Goal: Task Accomplishment & Management: Manage account settings

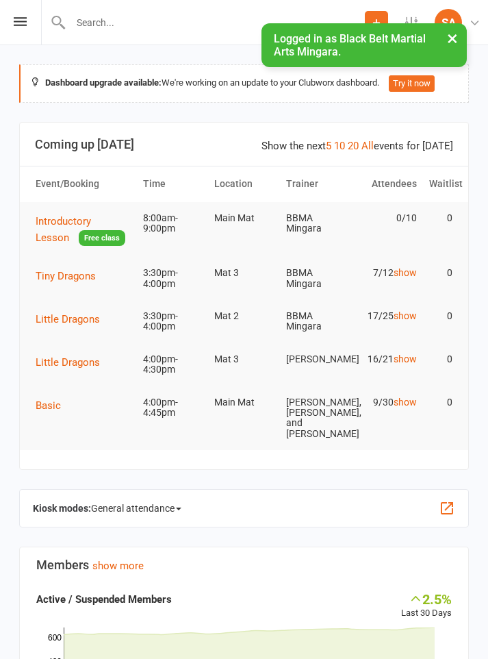
click at [16, 25] on icon at bounding box center [20, 21] width 13 height 9
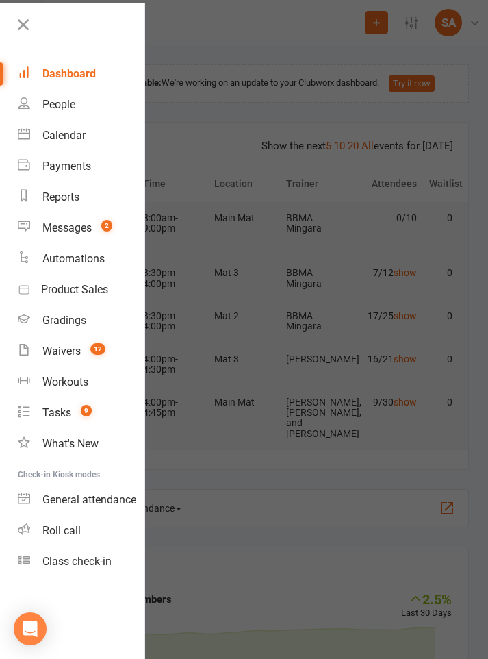
click at [71, 134] on div "Calendar" at bounding box center [63, 135] width 43 height 13
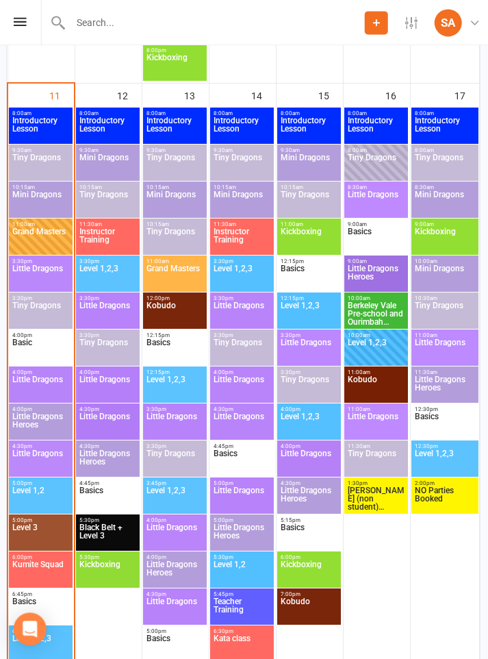
scroll to position [1971, 1]
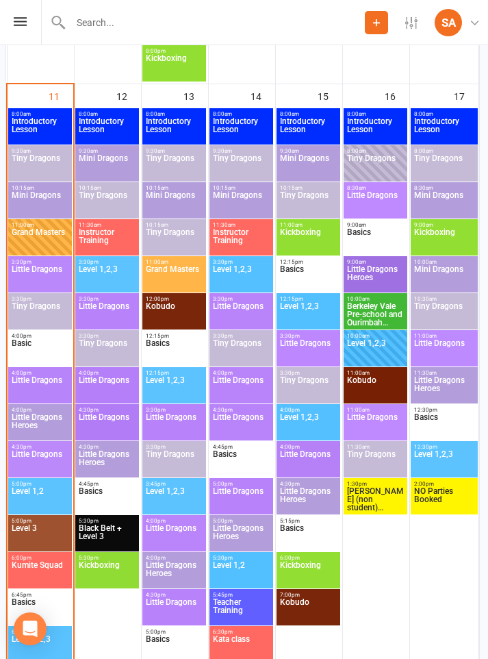
click at [47, 280] on span "Little Dragons" at bounding box center [40, 277] width 58 height 25
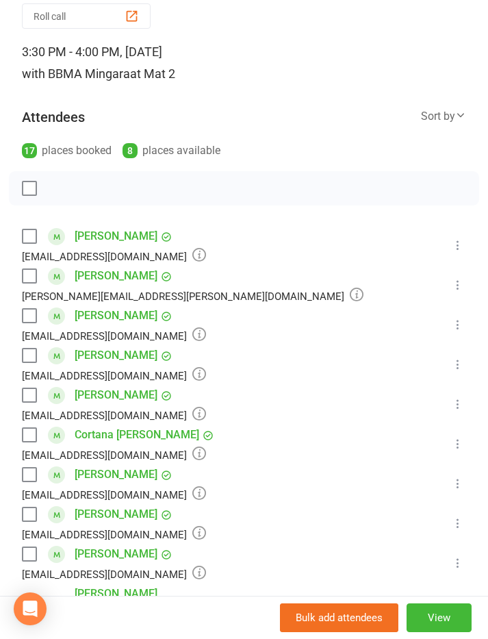
scroll to position [88, 0]
click at [31, 240] on label at bounding box center [29, 237] width 14 height 14
click at [54, 190] on icon "button" at bounding box center [60, 190] width 12 height 12
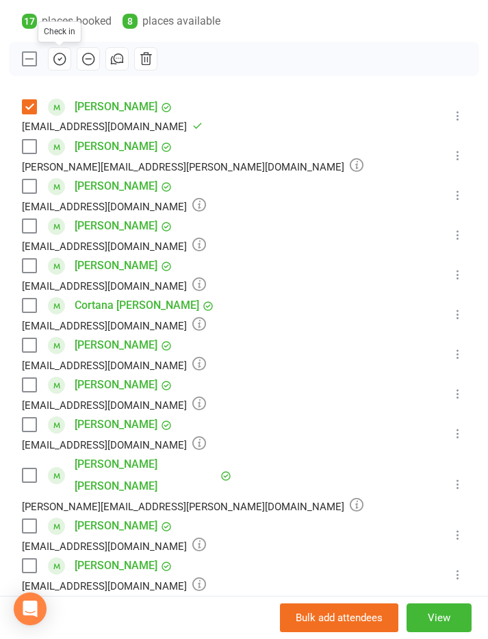
scroll to position [217, 0]
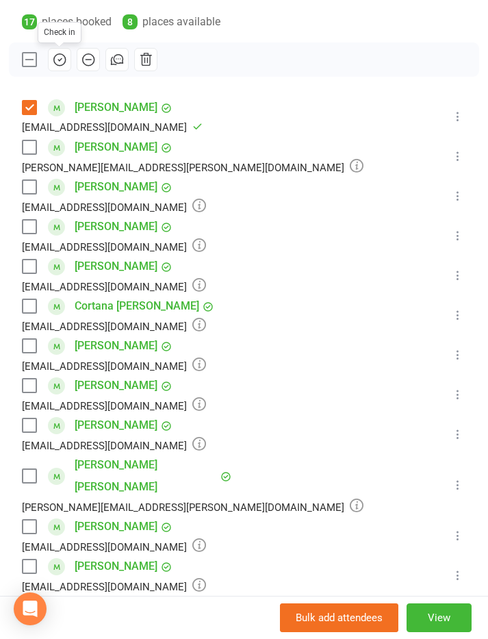
click at [23, 429] on label at bounding box center [29, 425] width 14 height 14
click at [29, 187] on label at bounding box center [29, 187] width 14 height 14
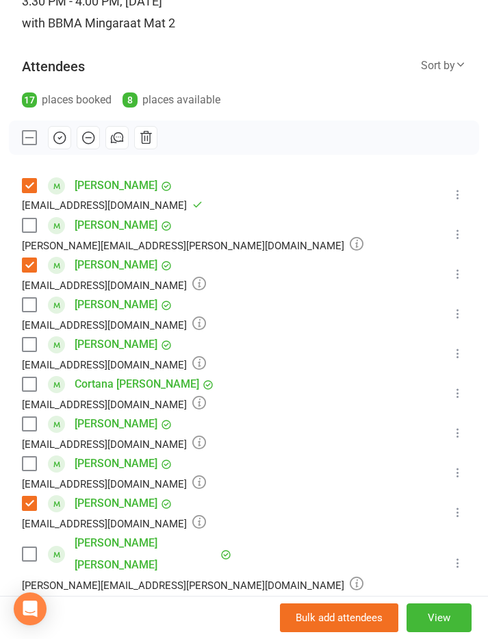
scroll to position [136, 0]
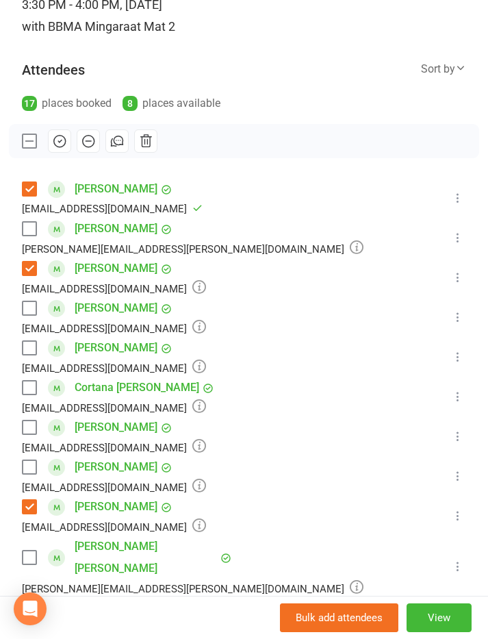
click at [27, 348] on label at bounding box center [29, 348] width 14 height 14
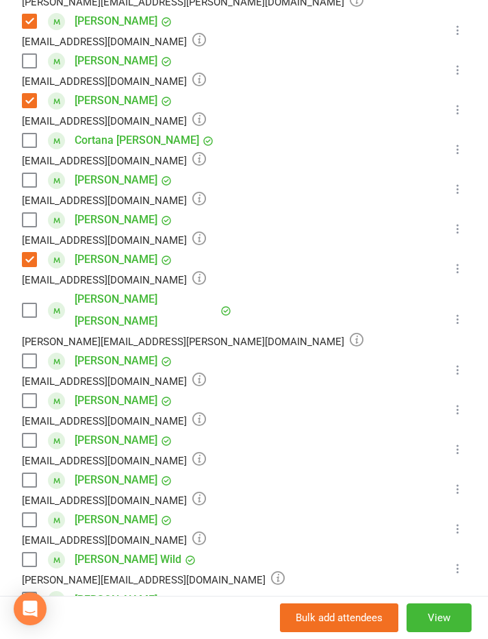
scroll to position [382, 0]
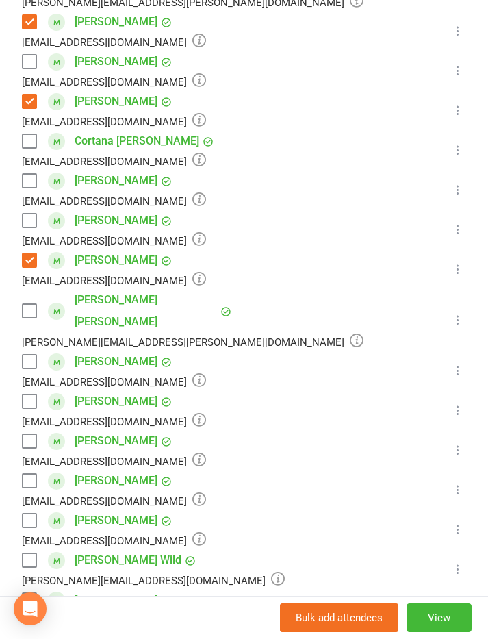
click at [31, 514] on label at bounding box center [29, 521] width 14 height 14
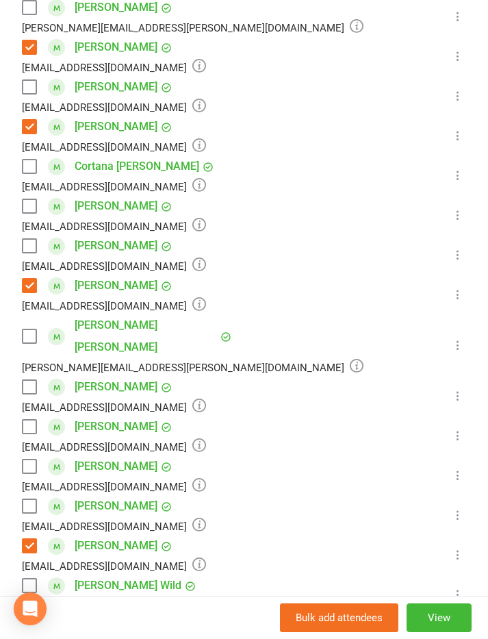
scroll to position [359, 0]
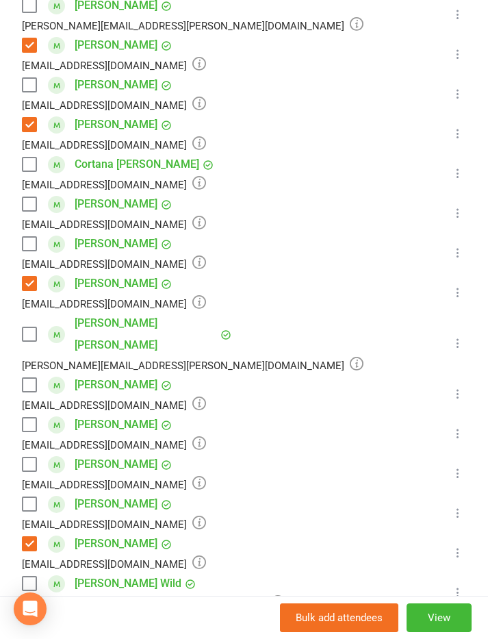
click at [25, 327] on label at bounding box center [29, 334] width 14 height 14
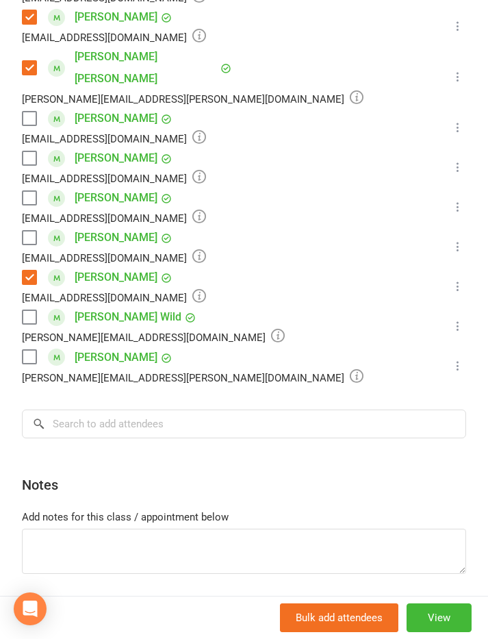
scroll to position [625, 0]
click at [36, 310] on label at bounding box center [29, 317] width 14 height 14
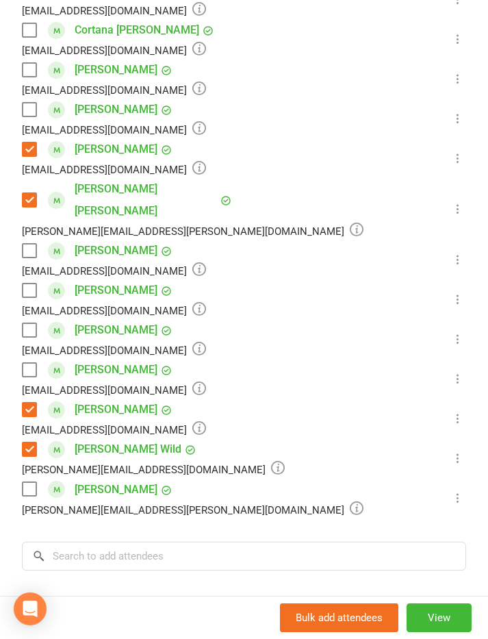
scroll to position [496, 0]
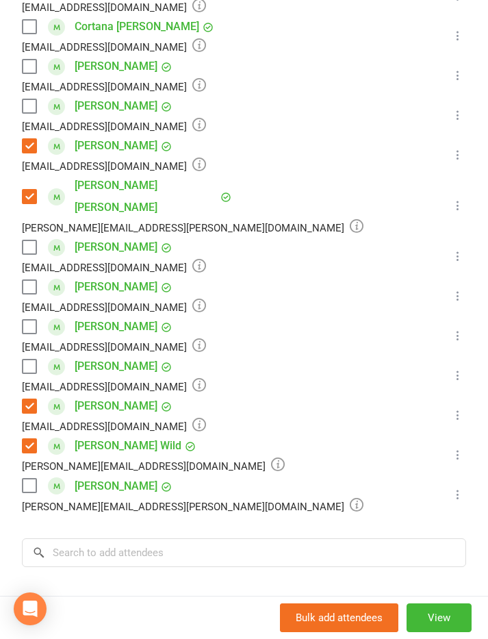
click at [35, 479] on label at bounding box center [29, 486] width 14 height 14
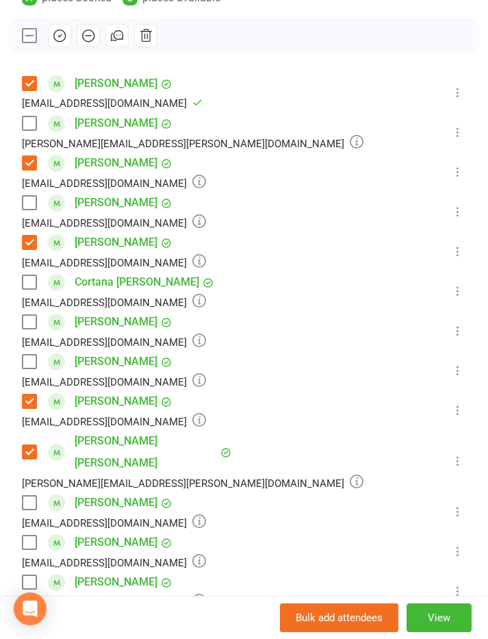
scroll to position [238, 0]
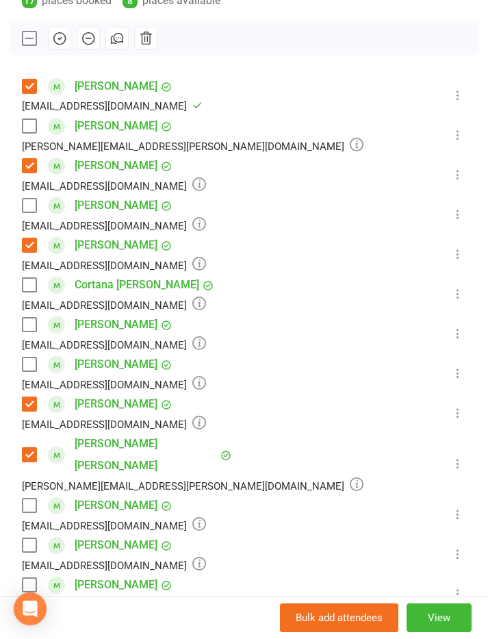
click at [29, 124] on label at bounding box center [29, 126] width 14 height 14
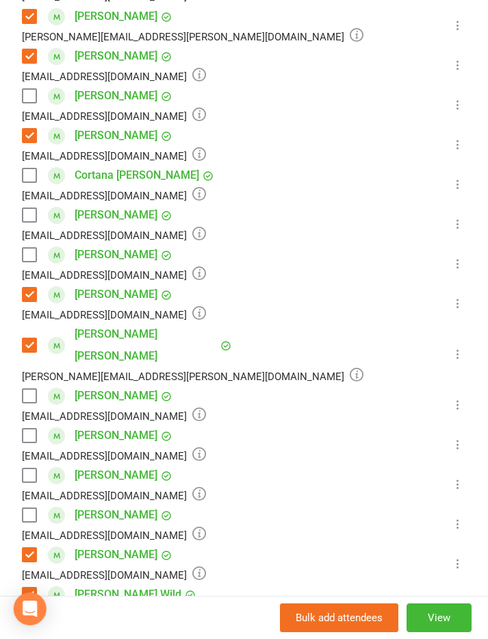
scroll to position [349, 0]
click at [29, 428] on label at bounding box center [29, 435] width 14 height 14
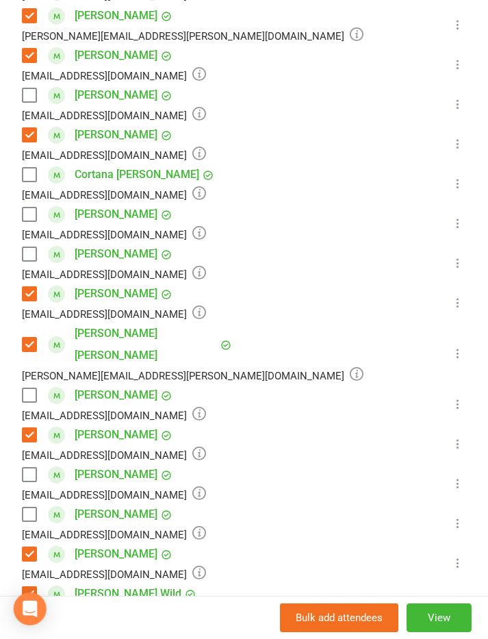
scroll to position [1922, 1]
click at [28, 388] on label at bounding box center [29, 395] width 14 height 14
click at [26, 468] on label at bounding box center [29, 475] width 14 height 14
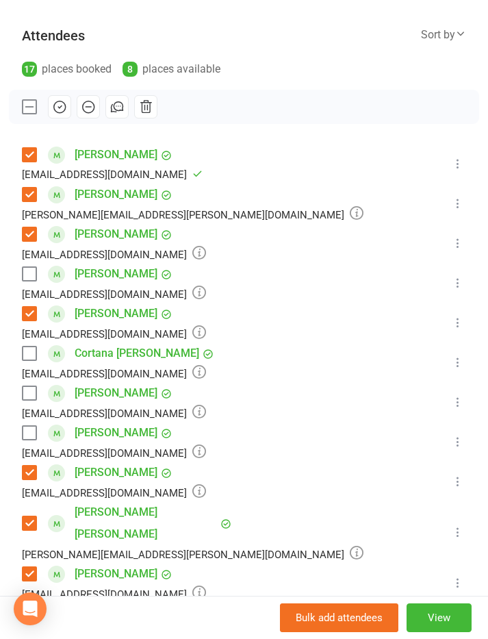
scroll to position [169, 0]
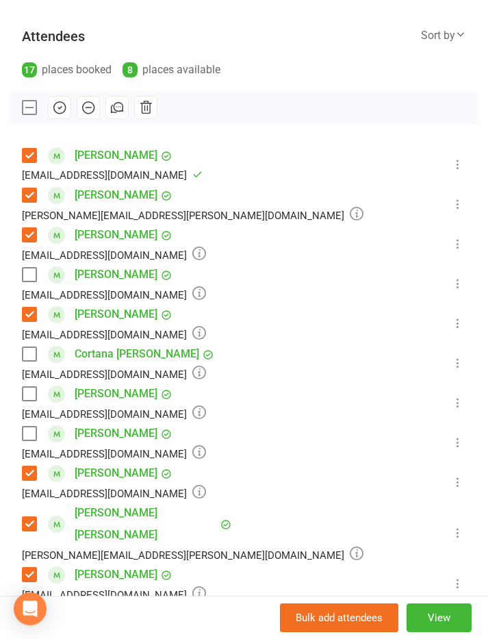
click at [29, 273] on label at bounding box center [29, 275] width 14 height 14
click at [34, 360] on label at bounding box center [29, 354] width 14 height 14
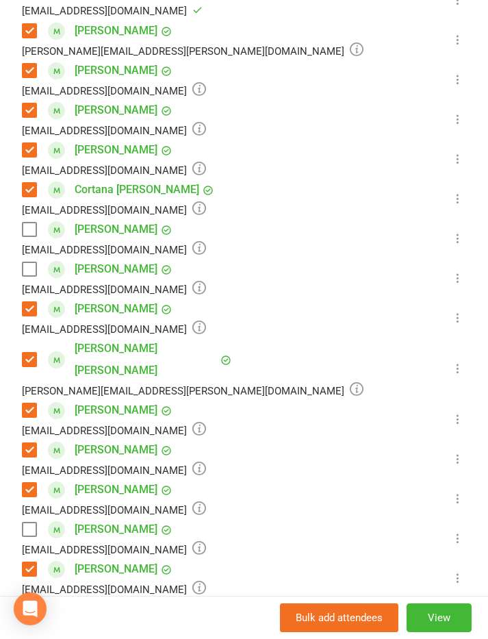
scroll to position [337, 0]
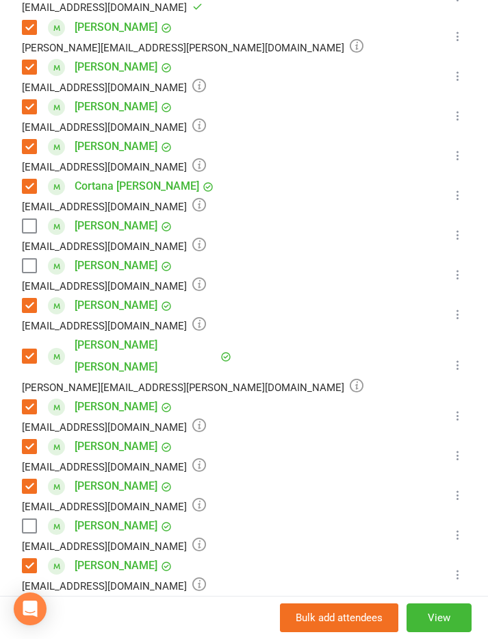
click at [25, 262] on label at bounding box center [29, 266] width 14 height 14
click at [29, 221] on label at bounding box center [29, 226] width 14 height 14
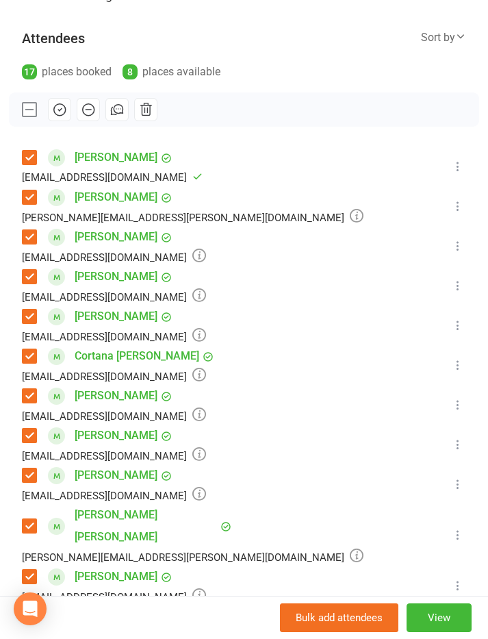
scroll to position [180, 0]
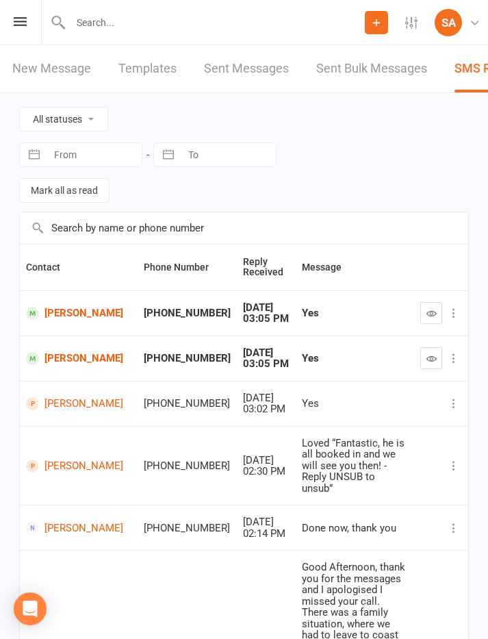
click at [22, 23] on icon at bounding box center [20, 21] width 13 height 9
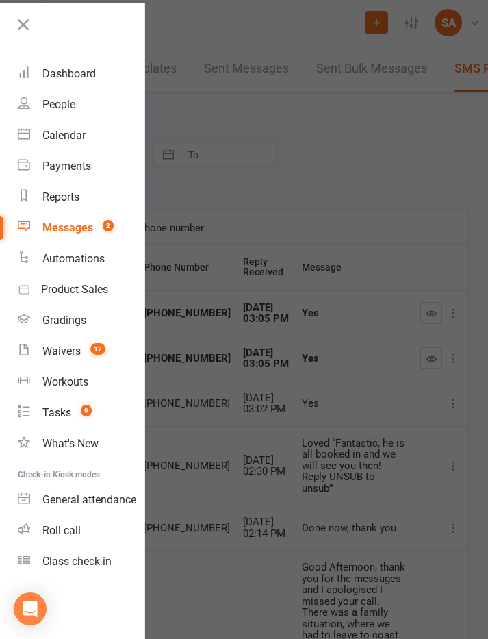
click at [71, 140] on div "Calendar" at bounding box center [63, 135] width 43 height 13
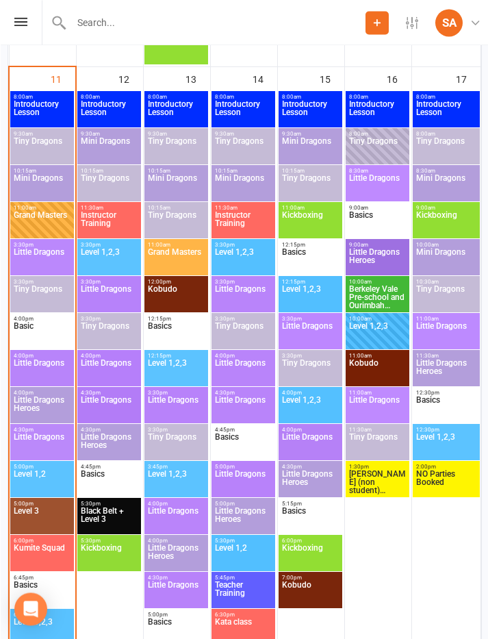
scroll to position [1988, 0]
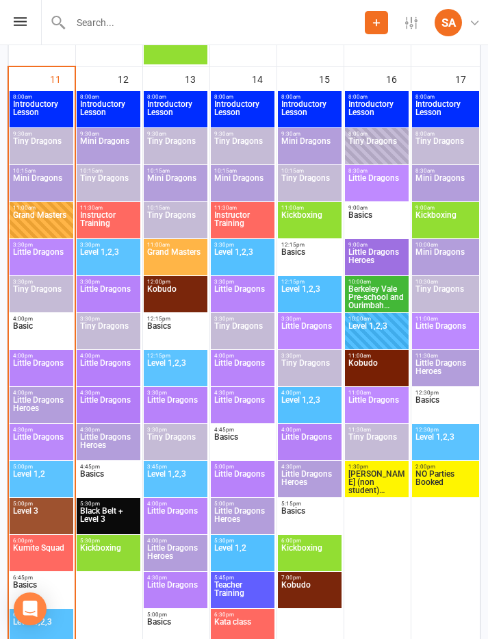
click at [44, 257] on span "Little Dragons" at bounding box center [41, 260] width 58 height 25
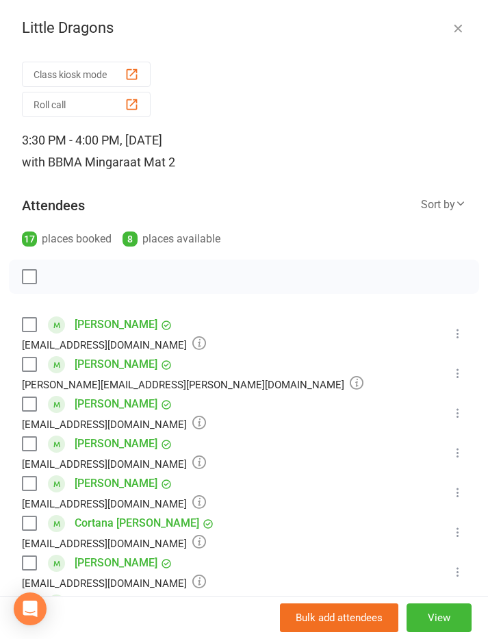
click at [448, 34] on div "Little Dragons" at bounding box center [244, 28] width 488 height 18
click at [446, 30] on div "Little Dragons" at bounding box center [244, 28] width 488 height 18
click at [459, 32] on icon "button" at bounding box center [458, 28] width 14 height 14
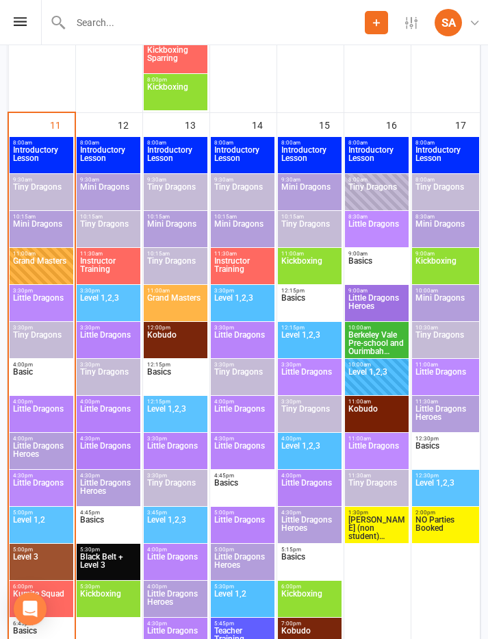
click at [41, 344] on span "Tiny Dragons" at bounding box center [41, 343] width 58 height 25
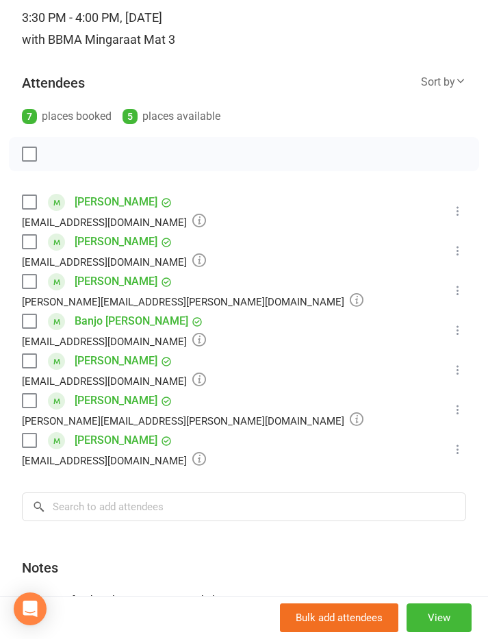
scroll to position [121, 0]
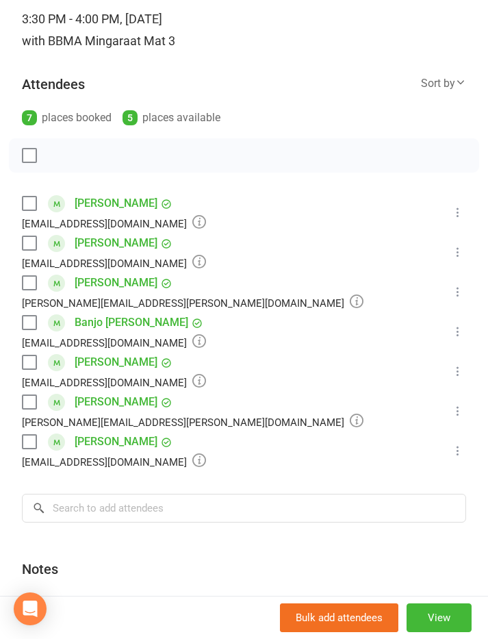
click at [34, 247] on label at bounding box center [29, 243] width 14 height 14
click at [28, 449] on label at bounding box center [29, 442] width 14 height 14
click at [65, 155] on icon "button" at bounding box center [60, 156] width 12 height 12
click at [29, 368] on label at bounding box center [29, 362] width 14 height 14
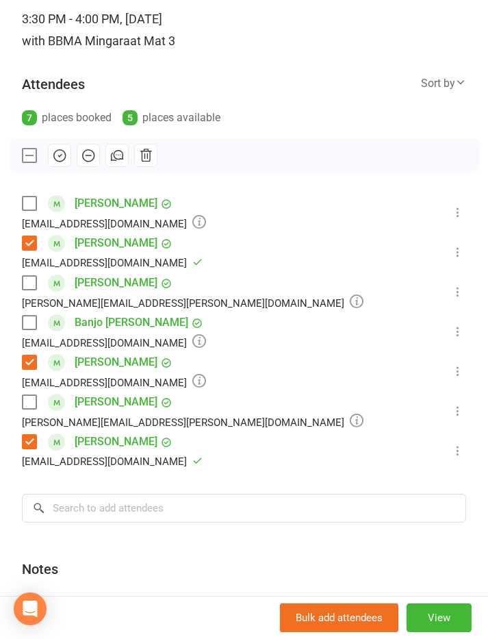
click at [32, 320] on label at bounding box center [29, 323] width 14 height 14
click at [27, 401] on label at bounding box center [29, 402] width 14 height 14
click at [36, 283] on label at bounding box center [29, 283] width 14 height 14
click at [36, 442] on label at bounding box center [29, 442] width 14 height 14
click at [32, 444] on label at bounding box center [29, 442] width 14 height 14
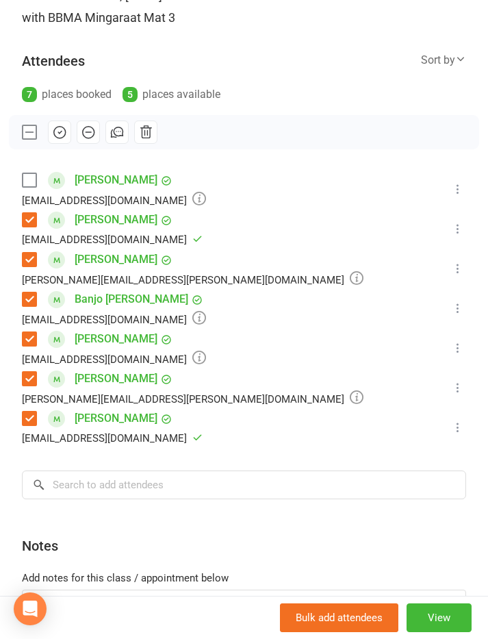
scroll to position [147, 0]
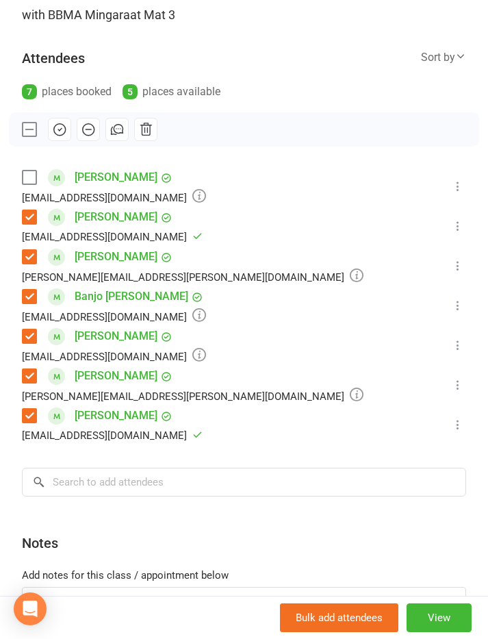
click at [30, 177] on label at bounding box center [29, 178] width 14 height 14
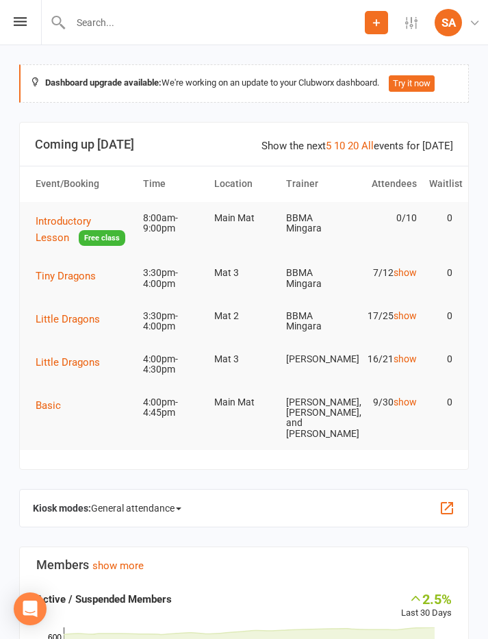
click at [19, 25] on icon at bounding box center [20, 21] width 13 height 9
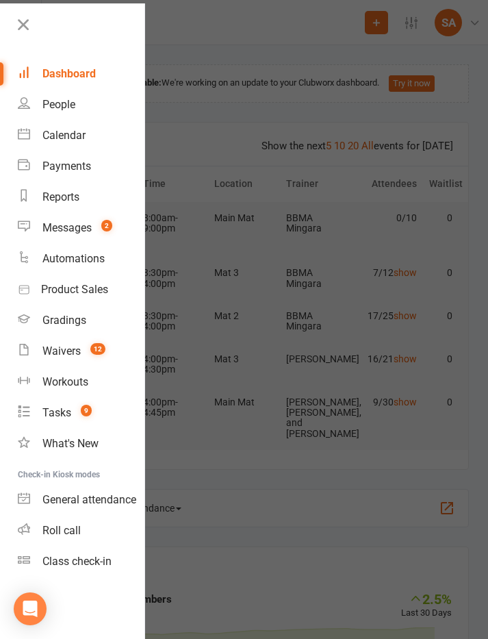
click at [73, 139] on div "Calendar" at bounding box center [63, 135] width 43 height 13
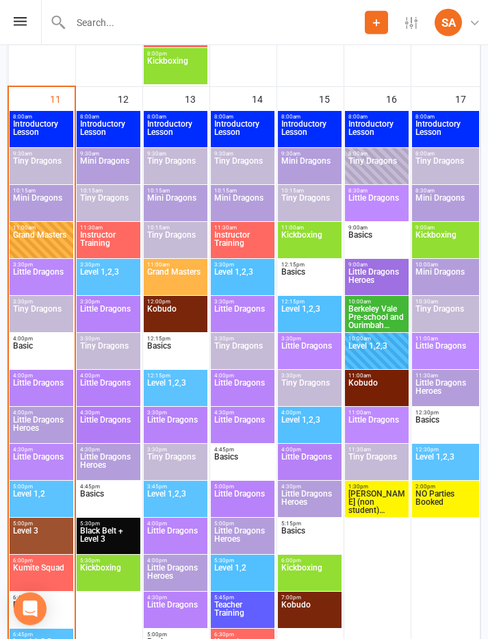
scroll to position [1989, 0]
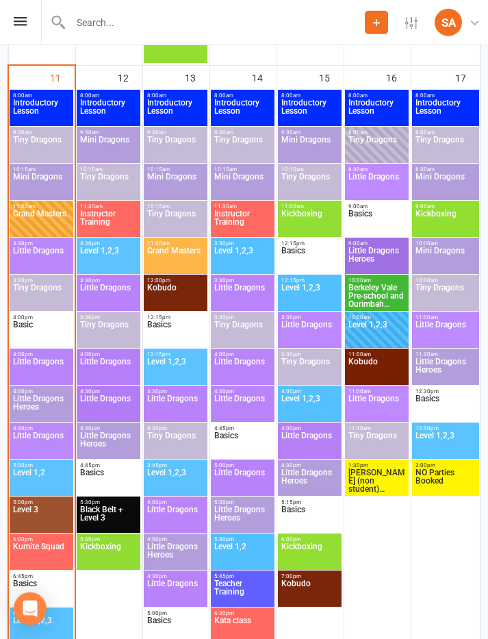
click at [46, 362] on span "Little Dragons" at bounding box center [41, 369] width 58 height 25
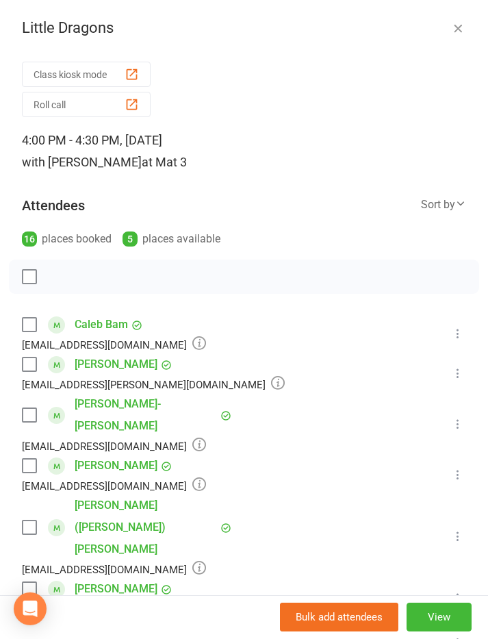
scroll to position [2028, 0]
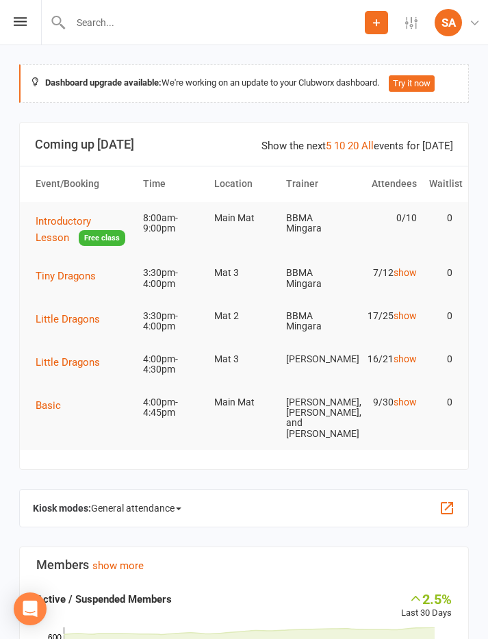
click at [37, 36] on div "Prospect Member Non-attending contact Class / event Appointment Grading event T…" at bounding box center [244, 22] width 488 height 45
click at [16, 39] on div "Prospect Member Non-attending contact Class / event Appointment Grading event T…" at bounding box center [244, 22] width 488 height 45
click at [17, 24] on icon at bounding box center [20, 21] width 13 height 9
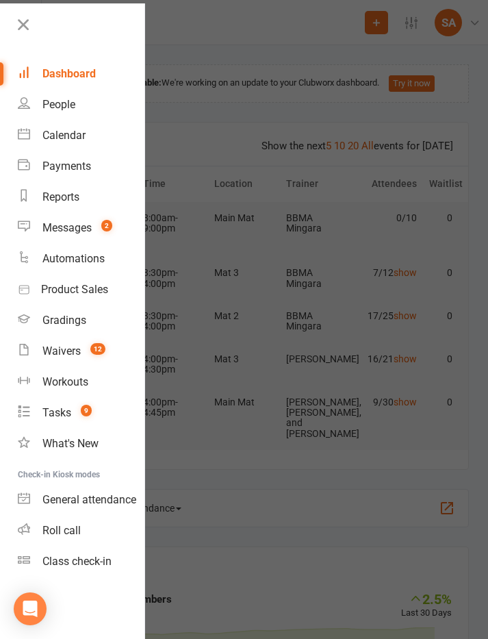
click at [71, 137] on div "Calendar" at bounding box center [63, 135] width 43 height 13
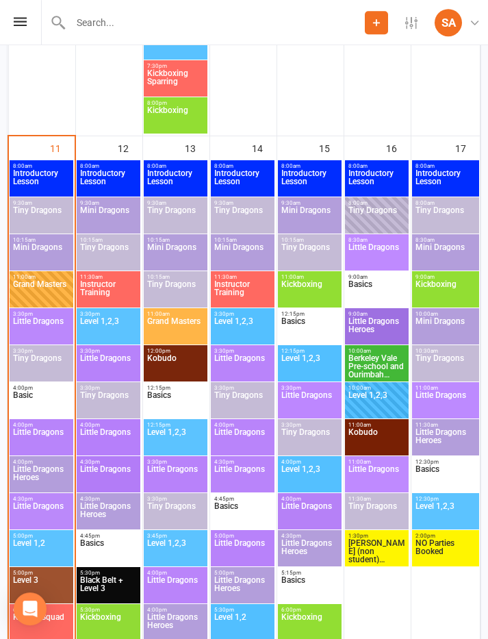
click at [37, 473] on span "Little Dragons Heroes" at bounding box center [41, 477] width 58 height 25
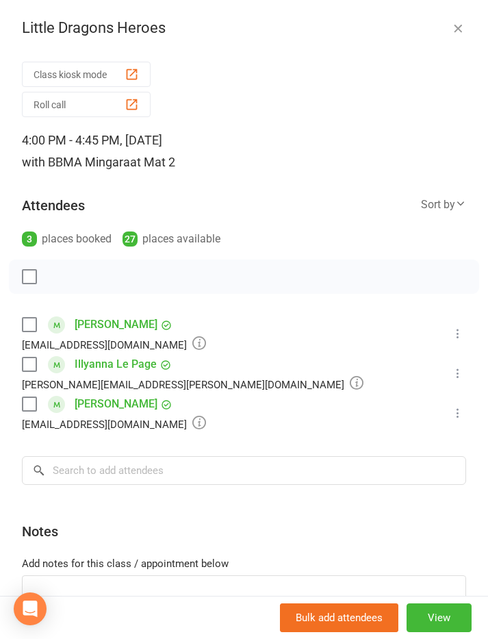
scroll to position [1867, 0]
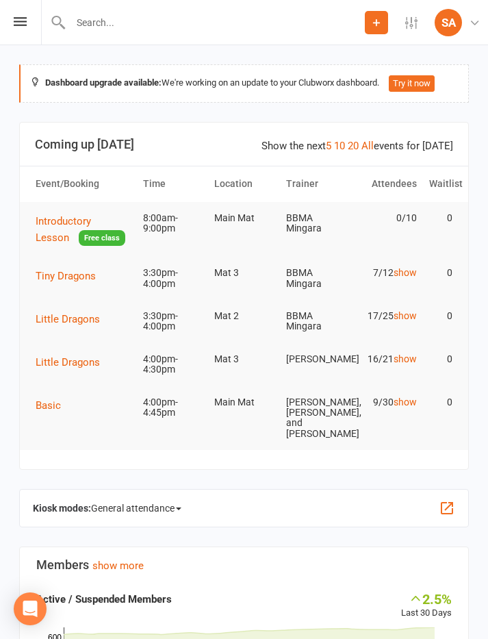
click at [26, 25] on icon at bounding box center [20, 21] width 13 height 9
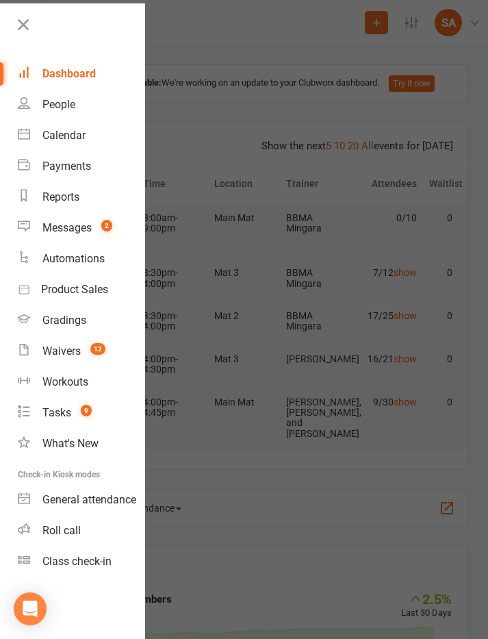
click at [68, 139] on div "Calendar" at bounding box center [63, 135] width 43 height 13
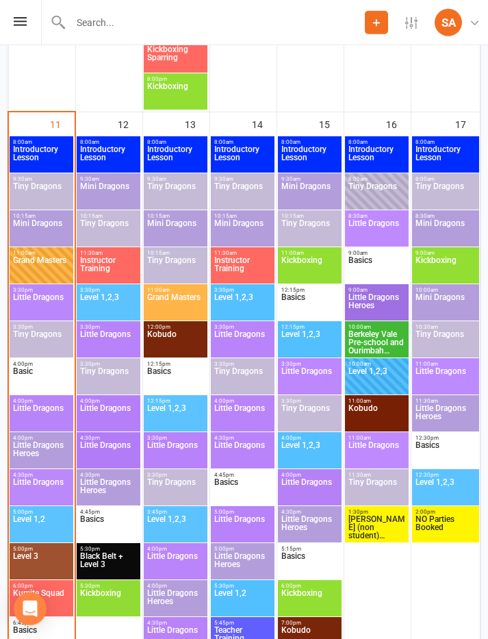
click at [34, 484] on span "Little Dragons" at bounding box center [41, 490] width 58 height 25
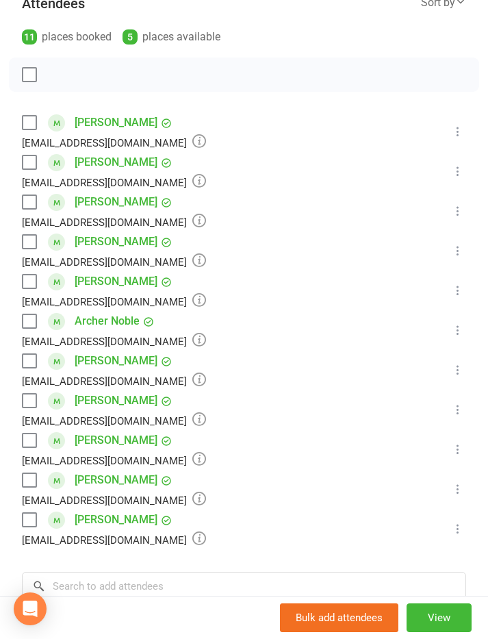
scroll to position [1981, 0]
